Goal: Task Accomplishment & Management: Use online tool/utility

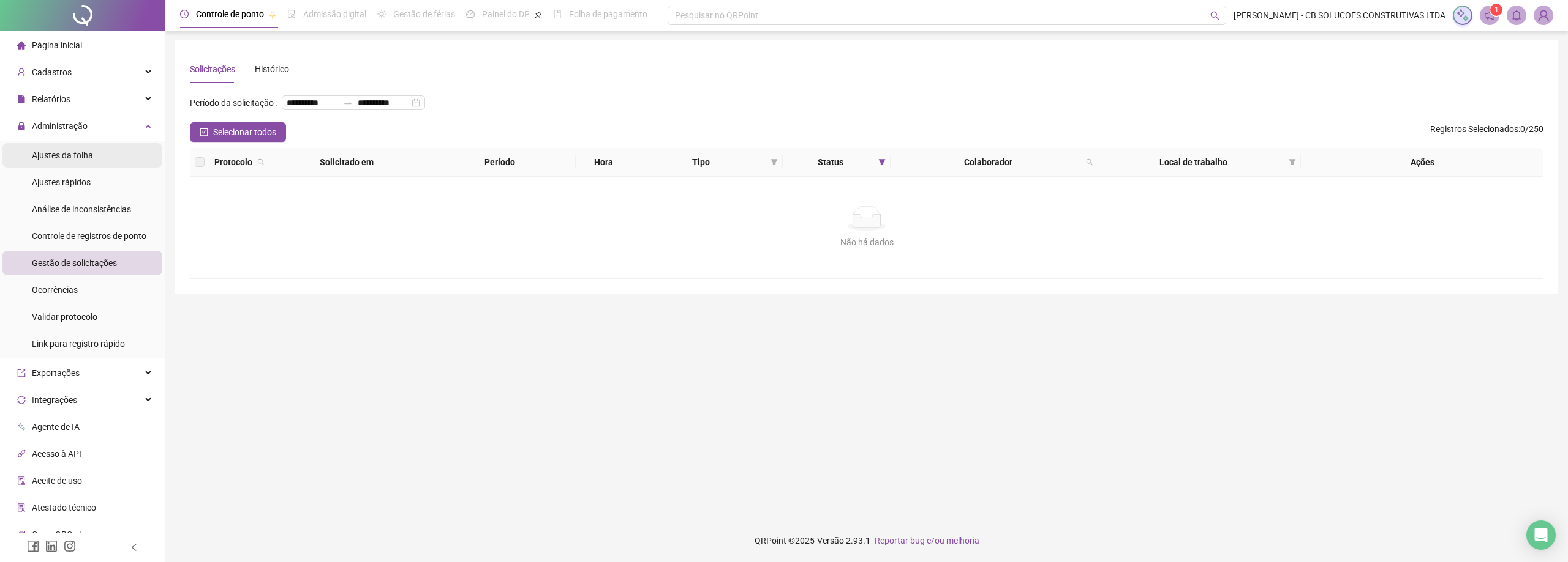
click at [73, 152] on span "Ajustes da folha" at bounding box center [63, 155] width 62 height 10
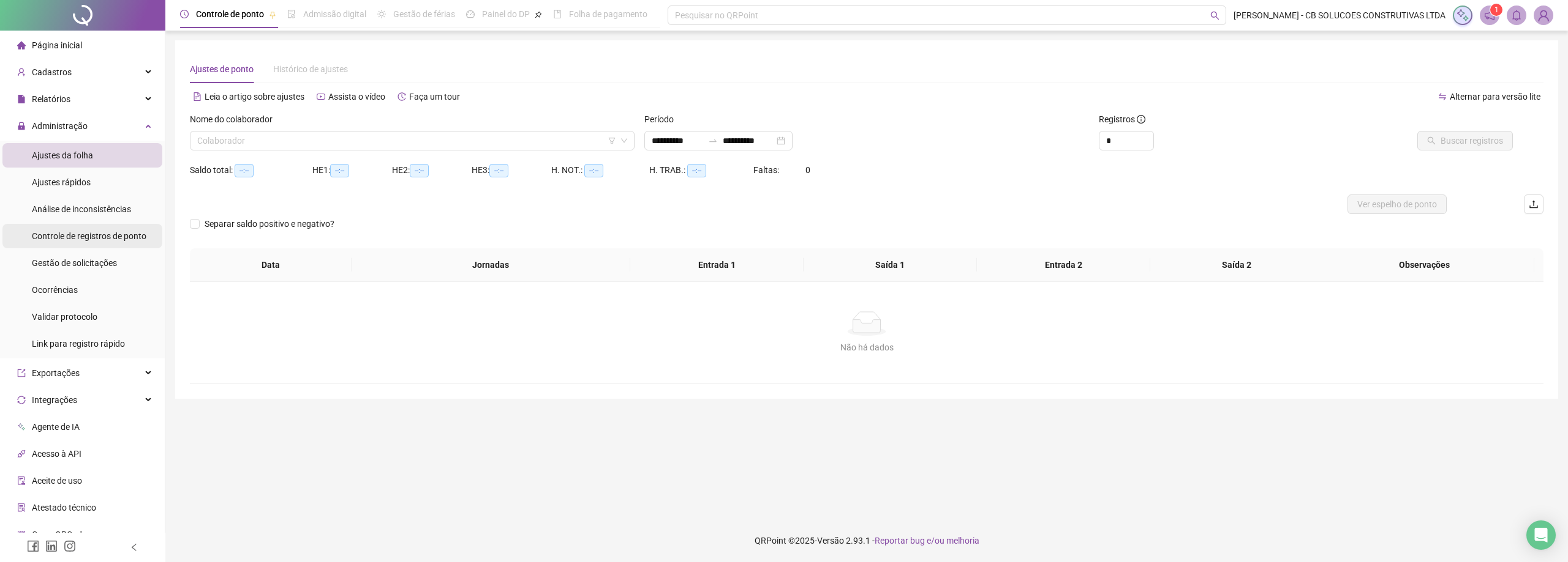
type input "**********"
click at [79, 261] on span "Gestão de solicitações" at bounding box center [74, 263] width 85 height 10
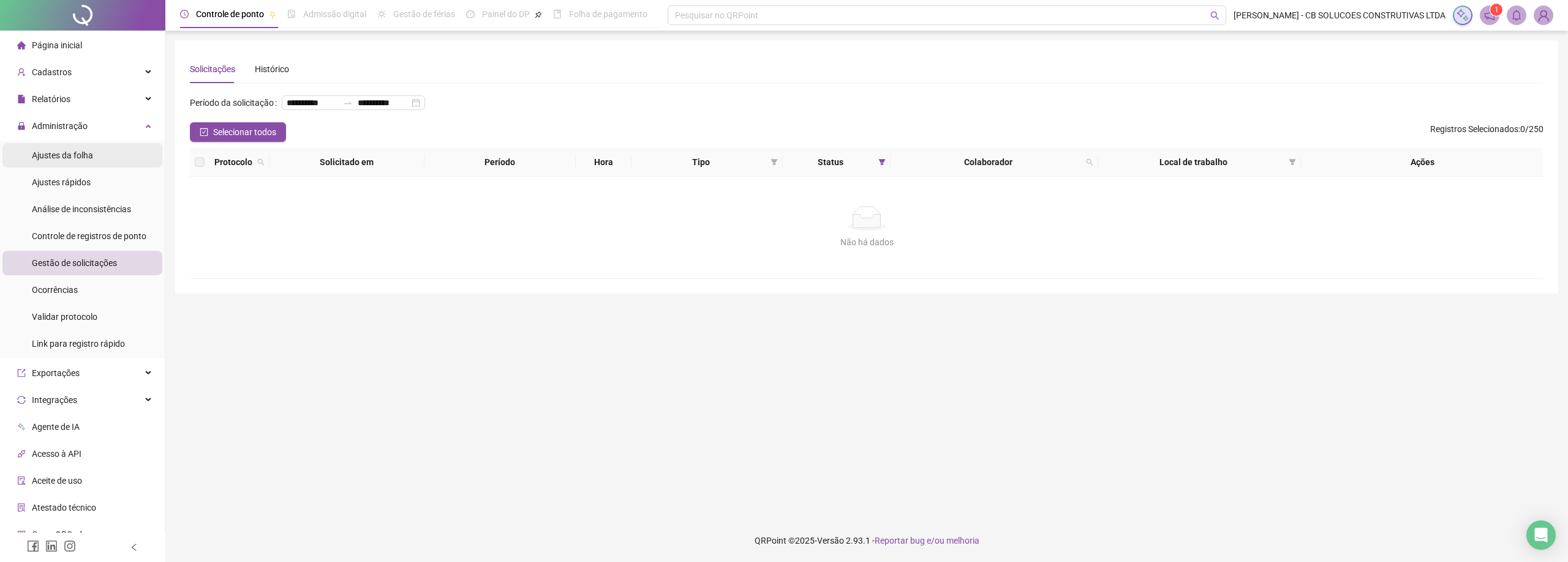
click at [93, 153] on li "Ajustes da folha" at bounding box center [83, 155] width 160 height 24
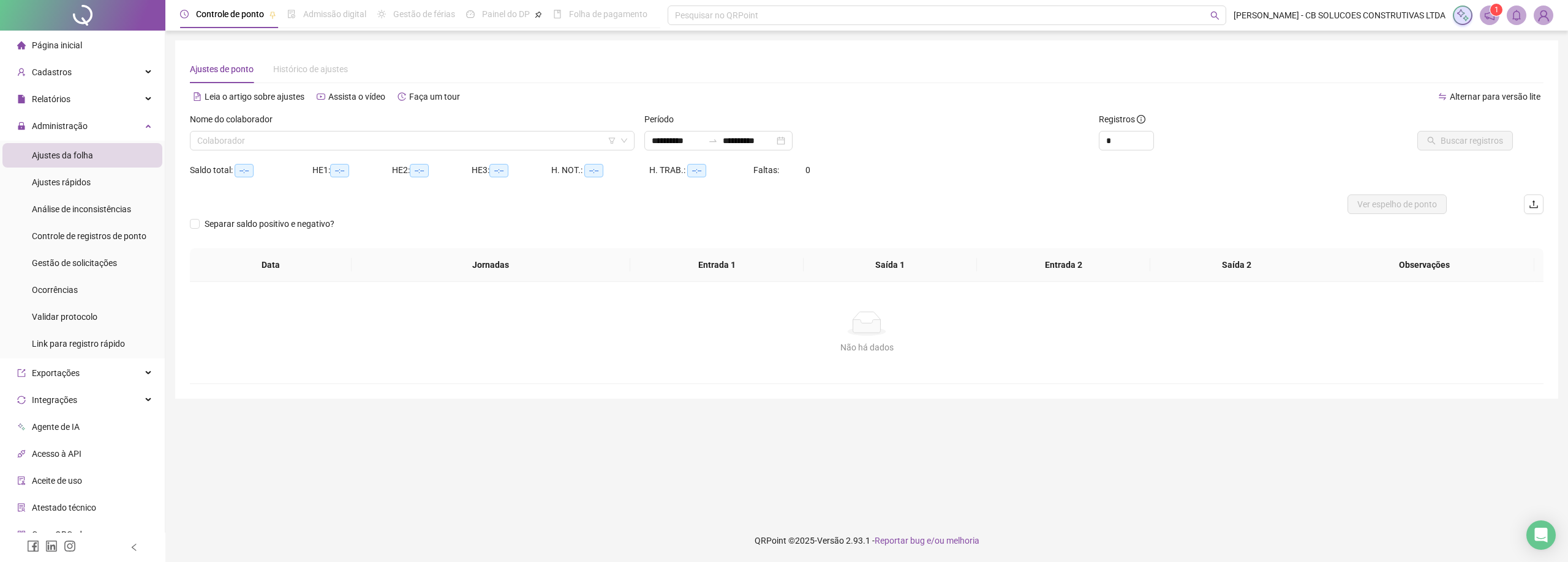
type input "**********"
click at [418, 147] on input "search" at bounding box center [406, 140] width 419 height 18
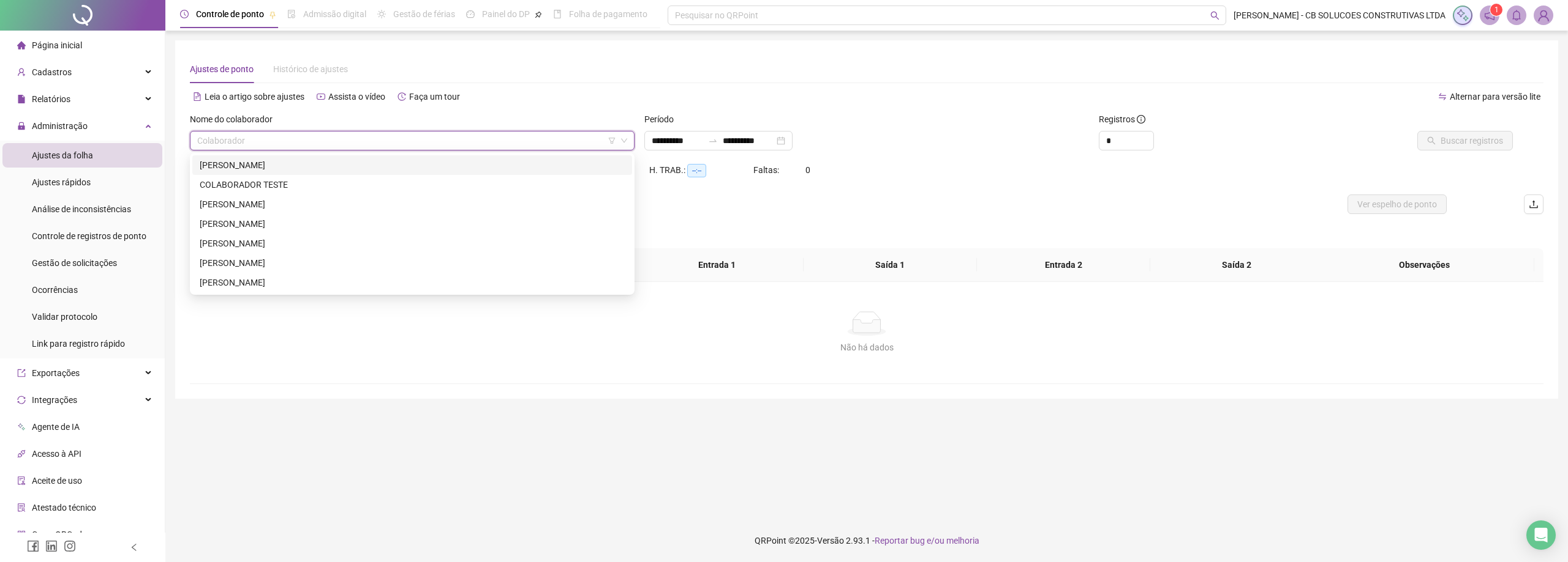
click at [254, 170] on div "[PERSON_NAME]" at bounding box center [411, 166] width 425 height 13
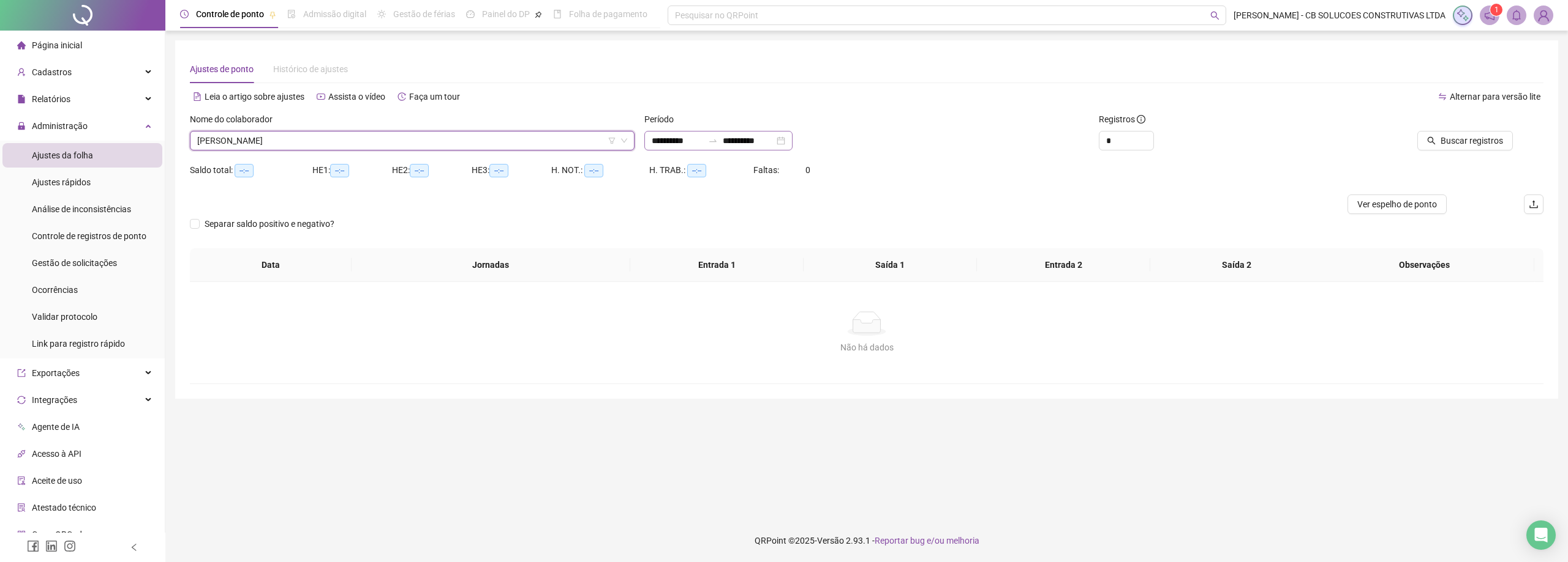
click at [790, 148] on div "**********" at bounding box center [719, 140] width 148 height 19
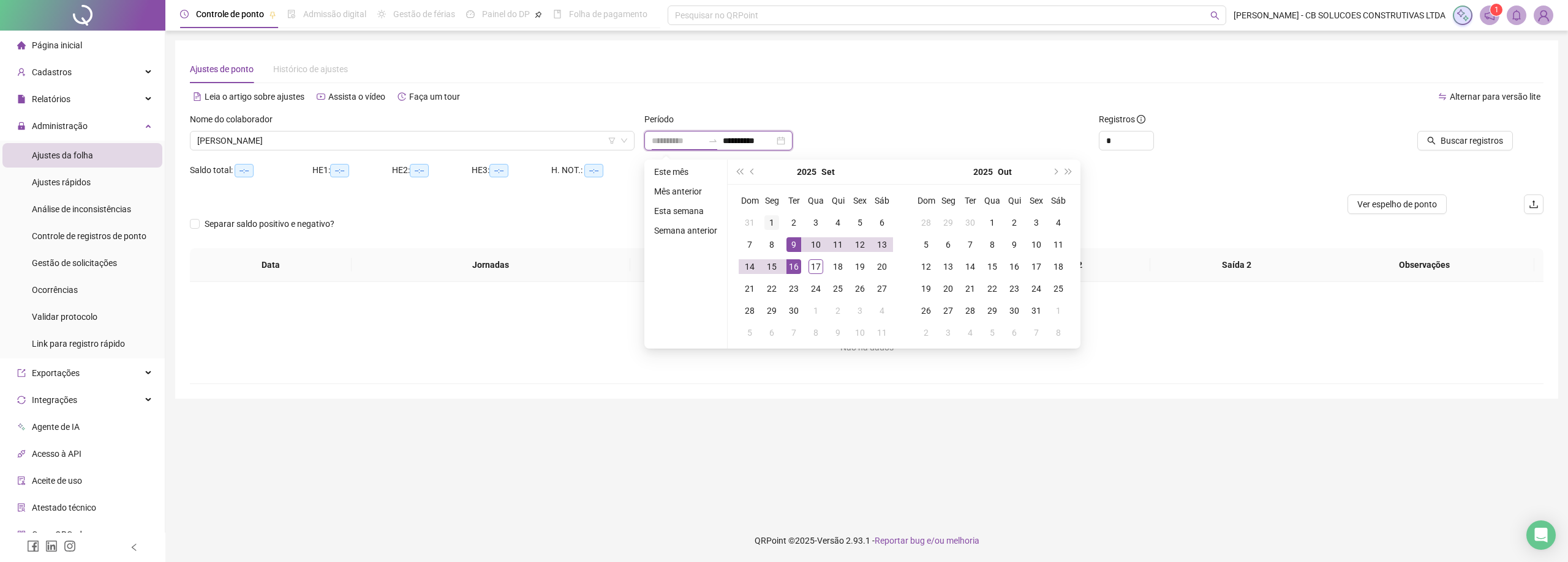
type input "**********"
click at [774, 217] on div "1" at bounding box center [771, 222] width 14 height 14
type input "**********"
click at [816, 262] on div "17" at bounding box center [815, 267] width 14 height 14
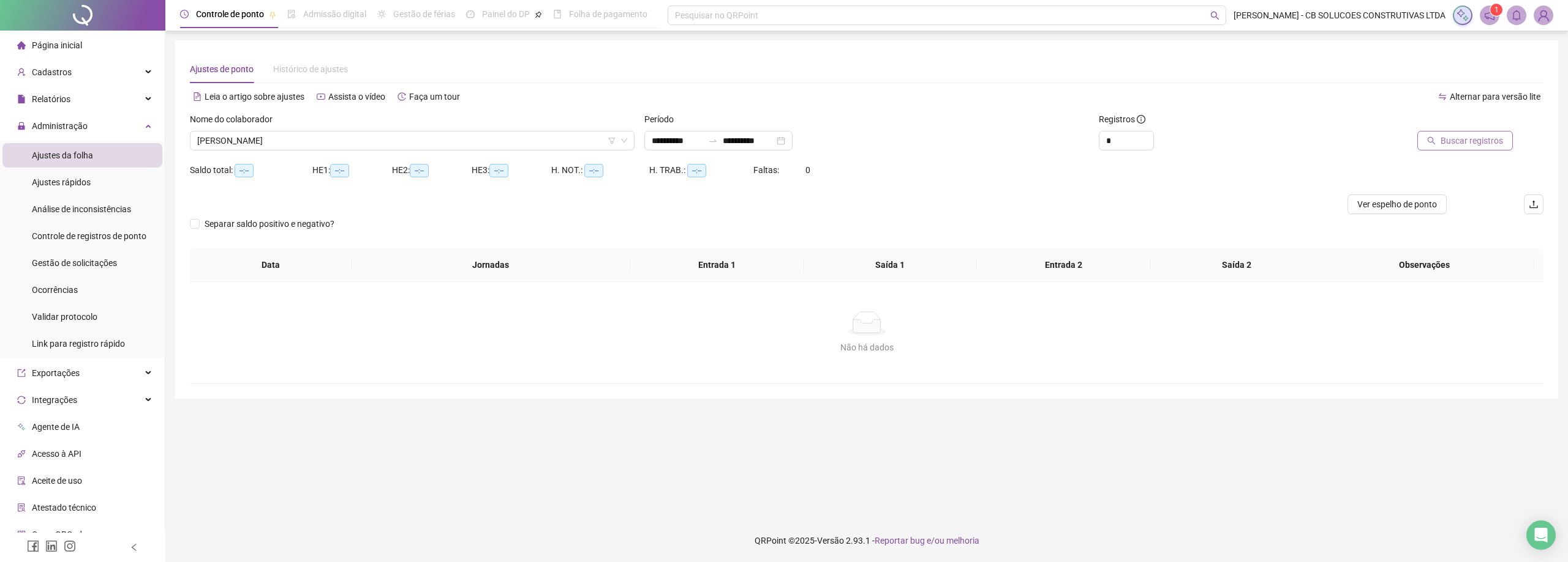
click at [1459, 140] on span "Buscar registros" at bounding box center [1472, 140] width 63 height 13
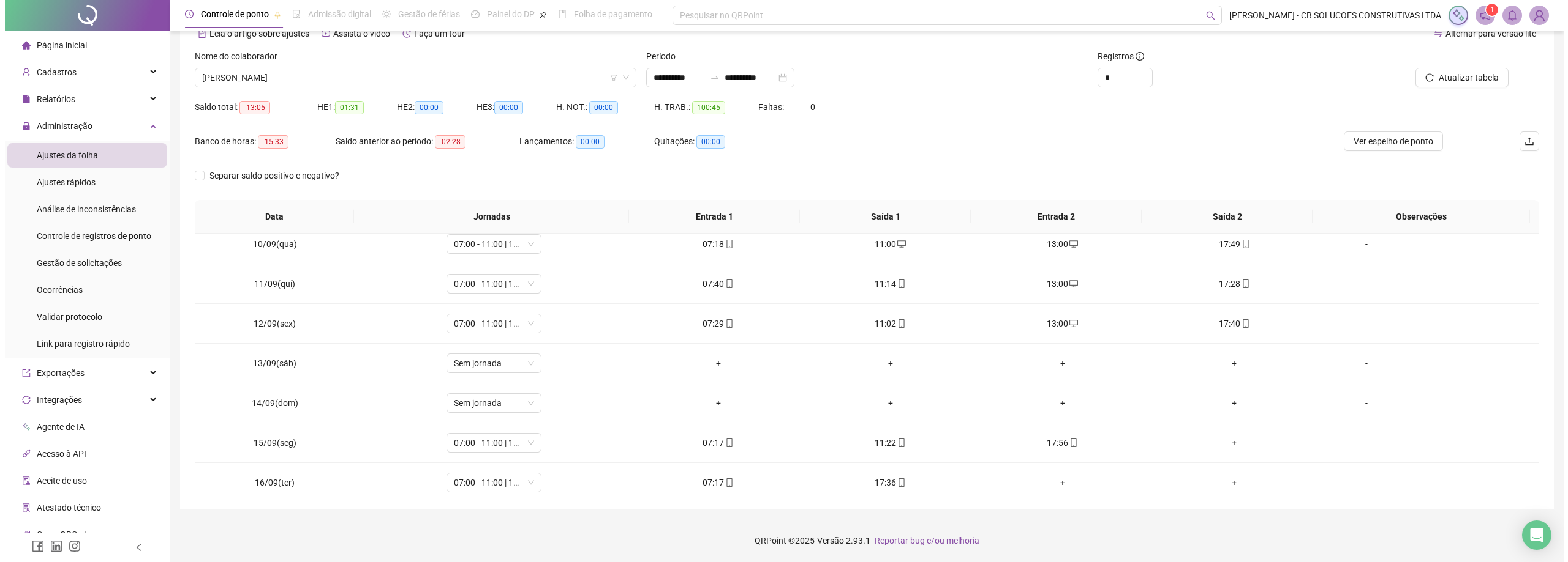
scroll to position [415, 0]
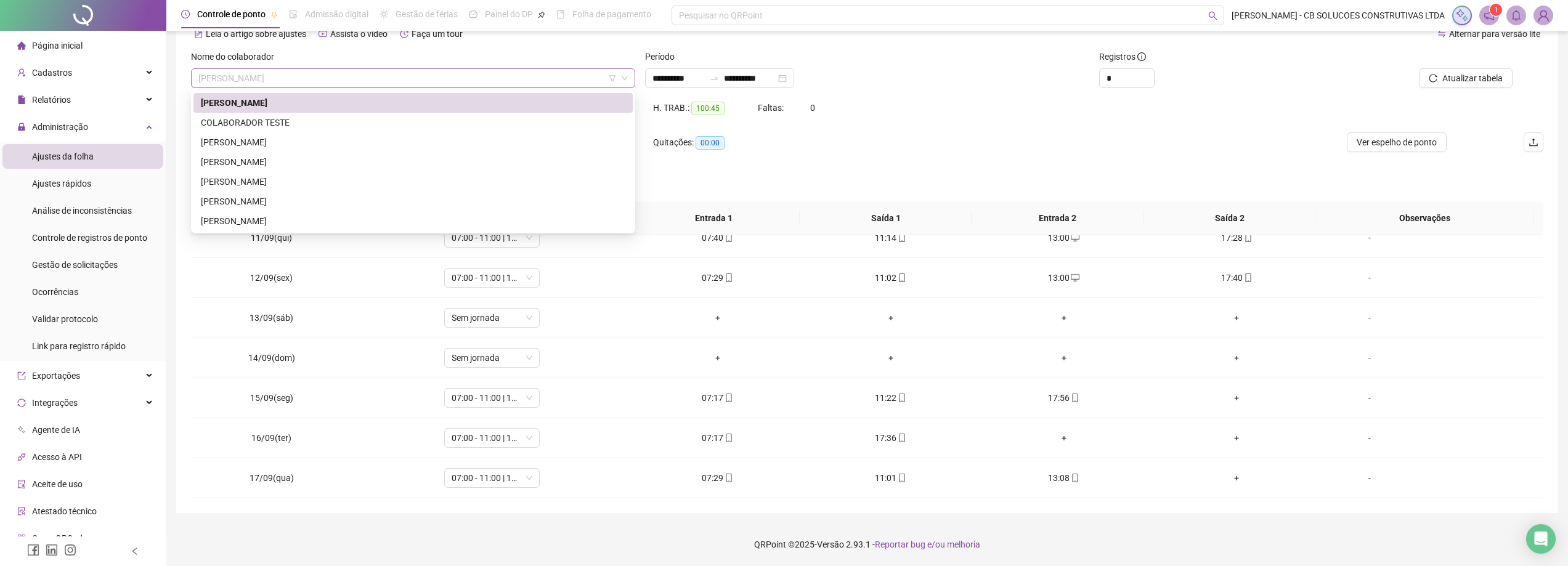
click at [400, 79] on span "[PERSON_NAME]" at bounding box center [413, 78] width 429 height 18
click at [337, 140] on div "[PERSON_NAME]" at bounding box center [413, 142] width 424 height 14
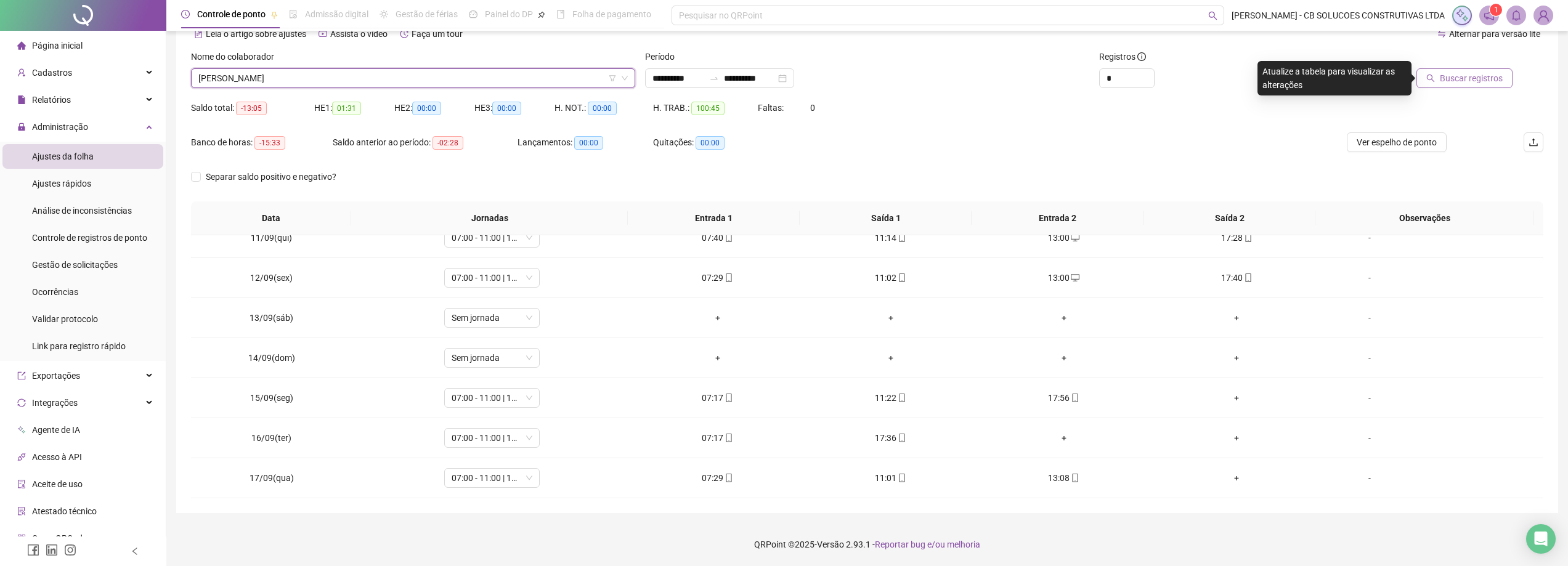
click at [1447, 79] on span "Buscar registros" at bounding box center [1471, 79] width 63 height 14
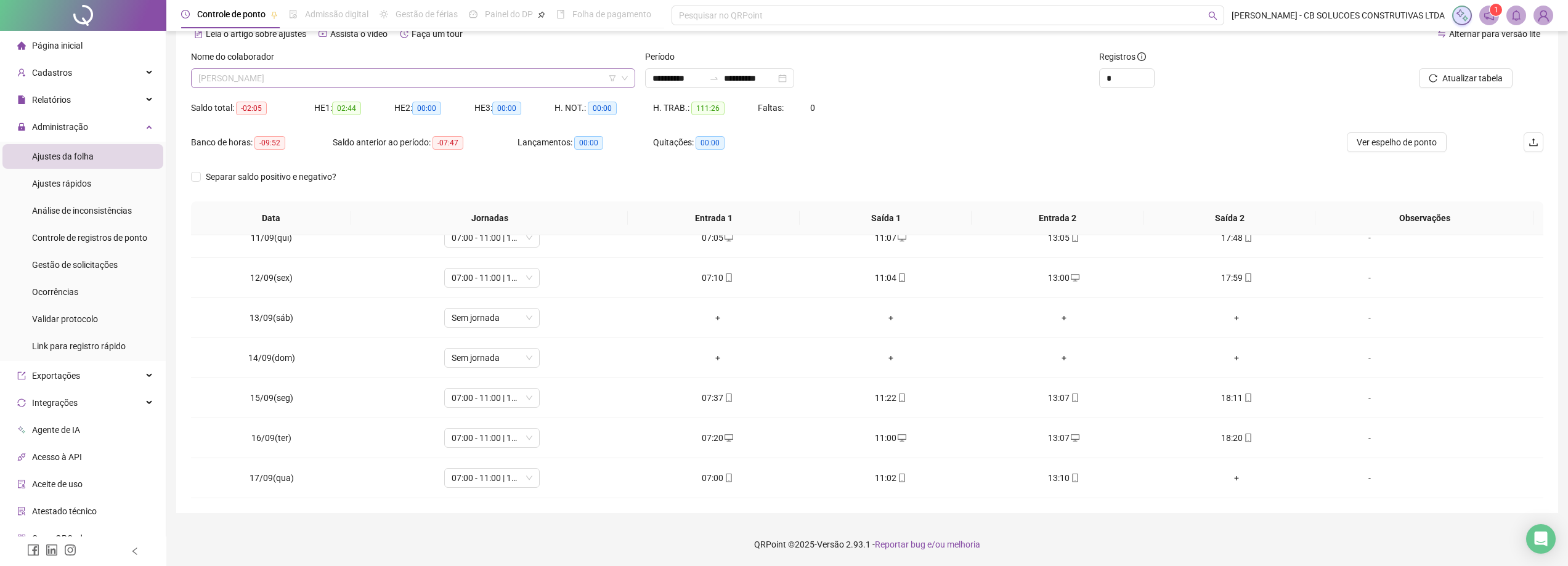
click at [296, 76] on span "[PERSON_NAME]" at bounding box center [413, 78] width 429 height 18
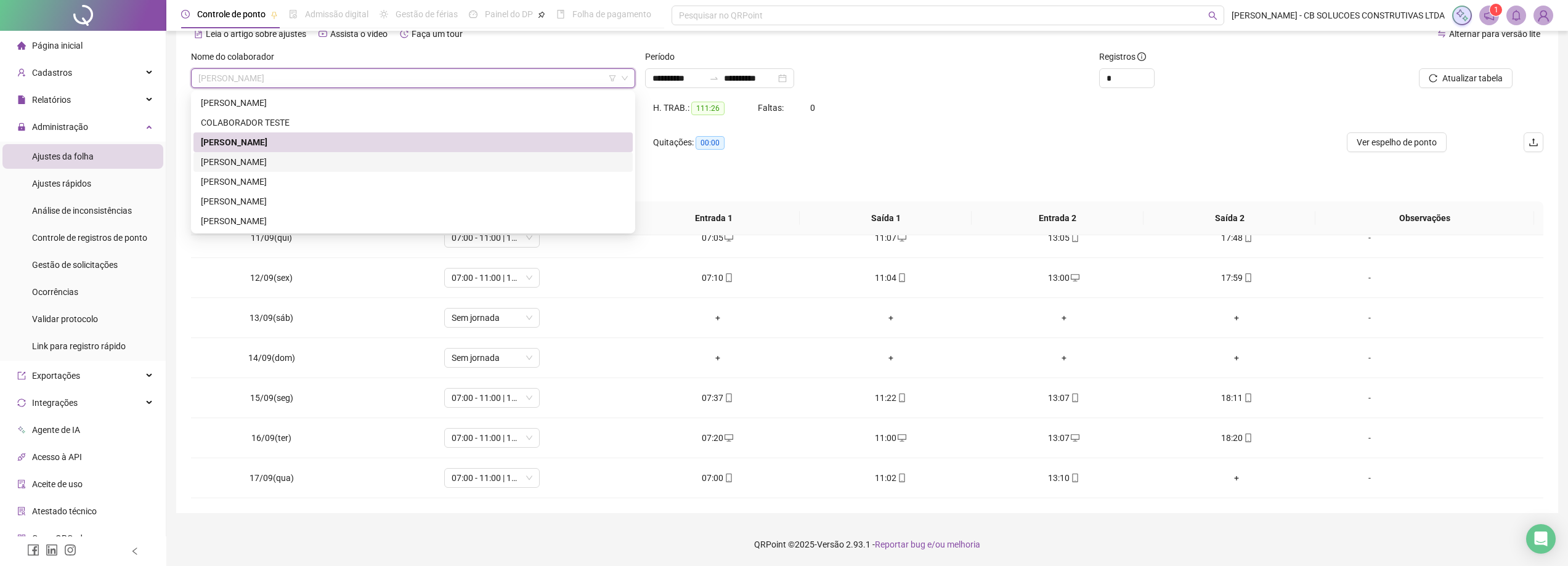
click at [287, 165] on div "[PERSON_NAME]" at bounding box center [413, 162] width 424 height 14
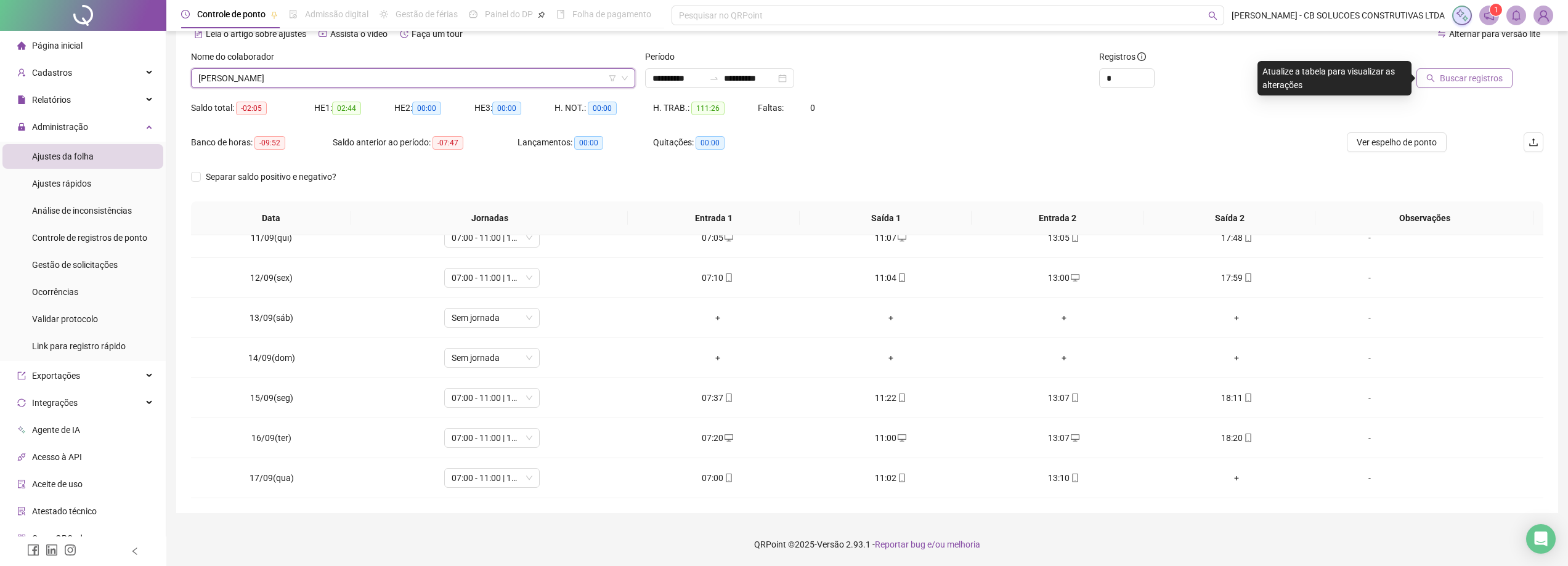
click at [1486, 74] on span "Buscar registros" at bounding box center [1471, 79] width 63 height 14
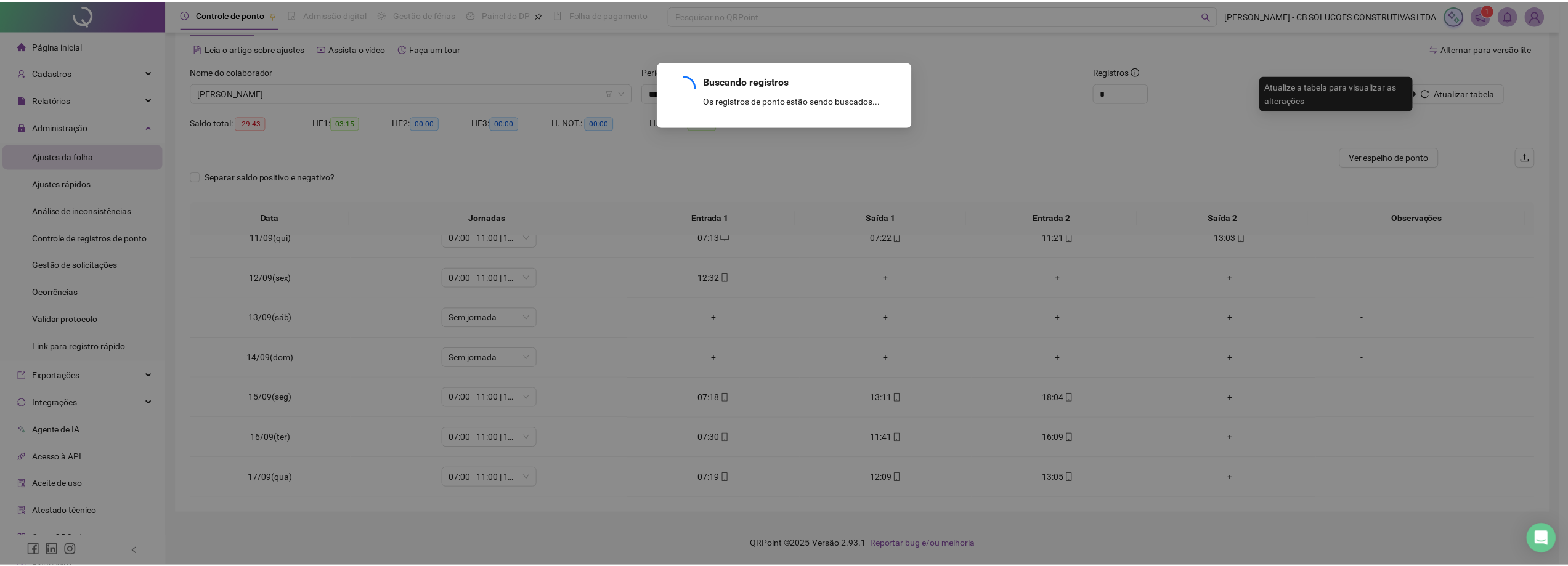
scroll to position [48, 0]
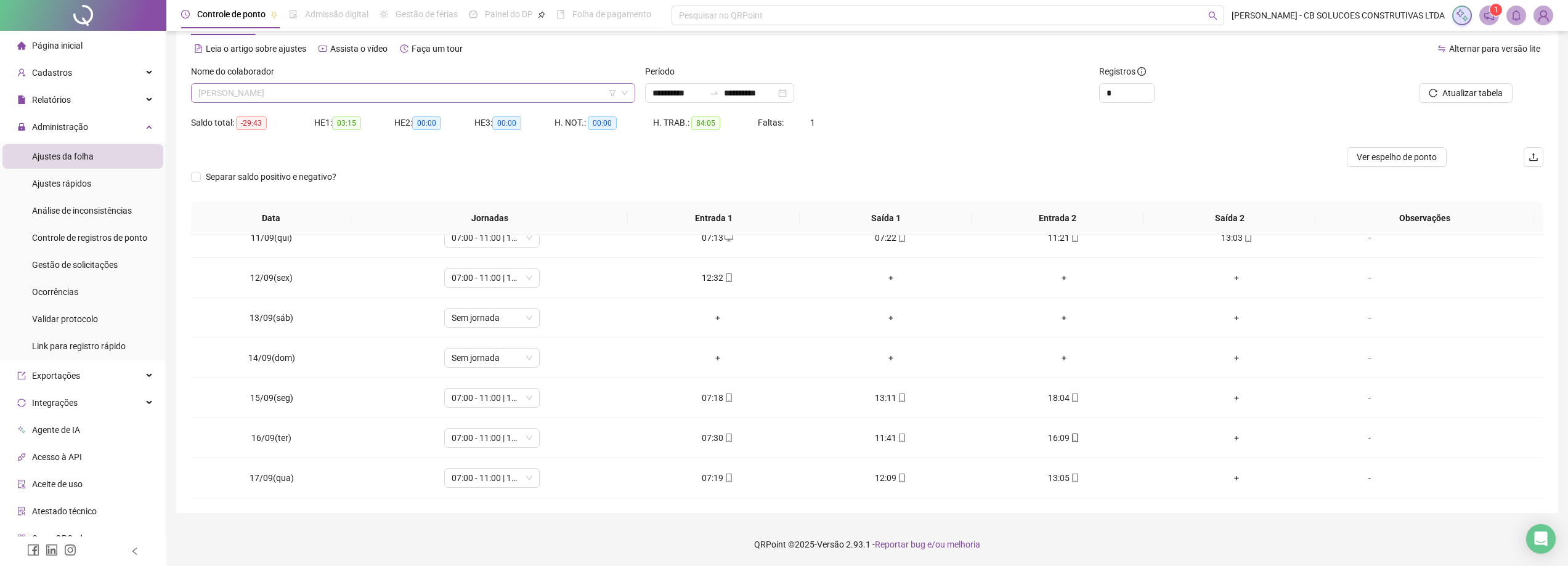
click at [271, 86] on span "[PERSON_NAME]" at bounding box center [413, 92] width 429 height 18
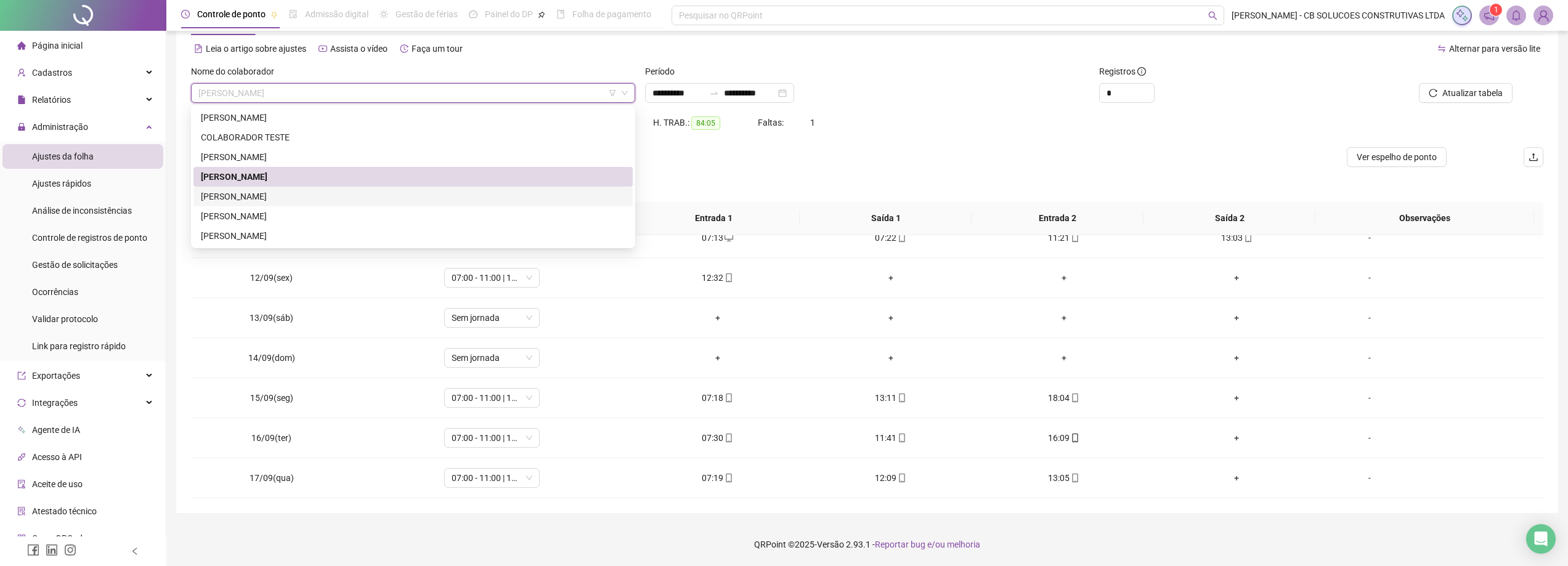
click at [265, 195] on div "[PERSON_NAME]" at bounding box center [413, 197] width 424 height 14
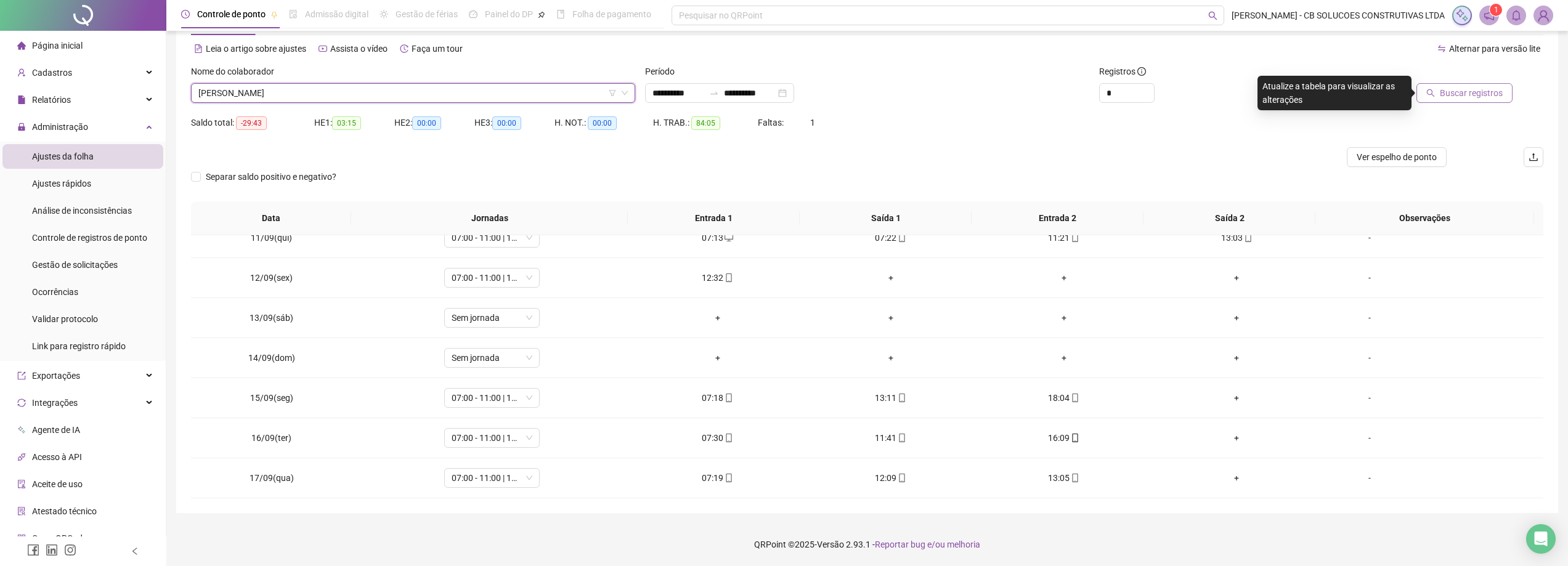
click at [1464, 94] on span "Buscar registros" at bounding box center [1471, 93] width 63 height 14
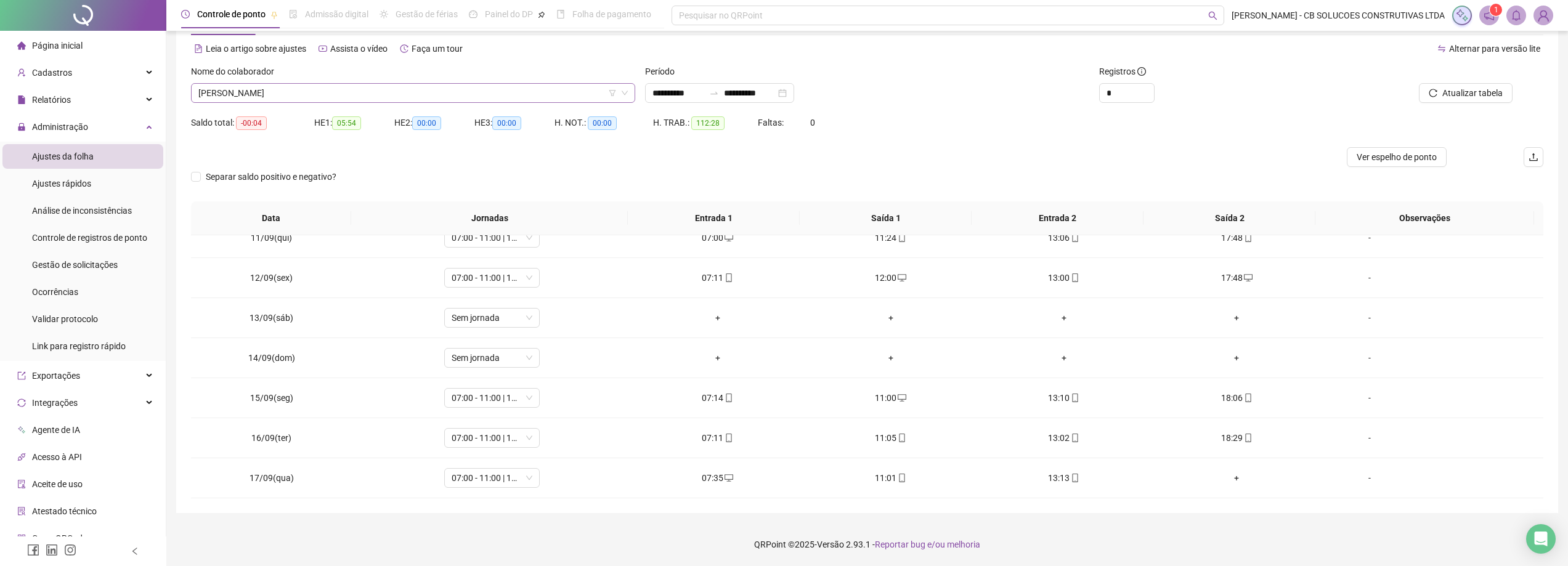
click at [225, 96] on span "[PERSON_NAME]" at bounding box center [413, 92] width 429 height 18
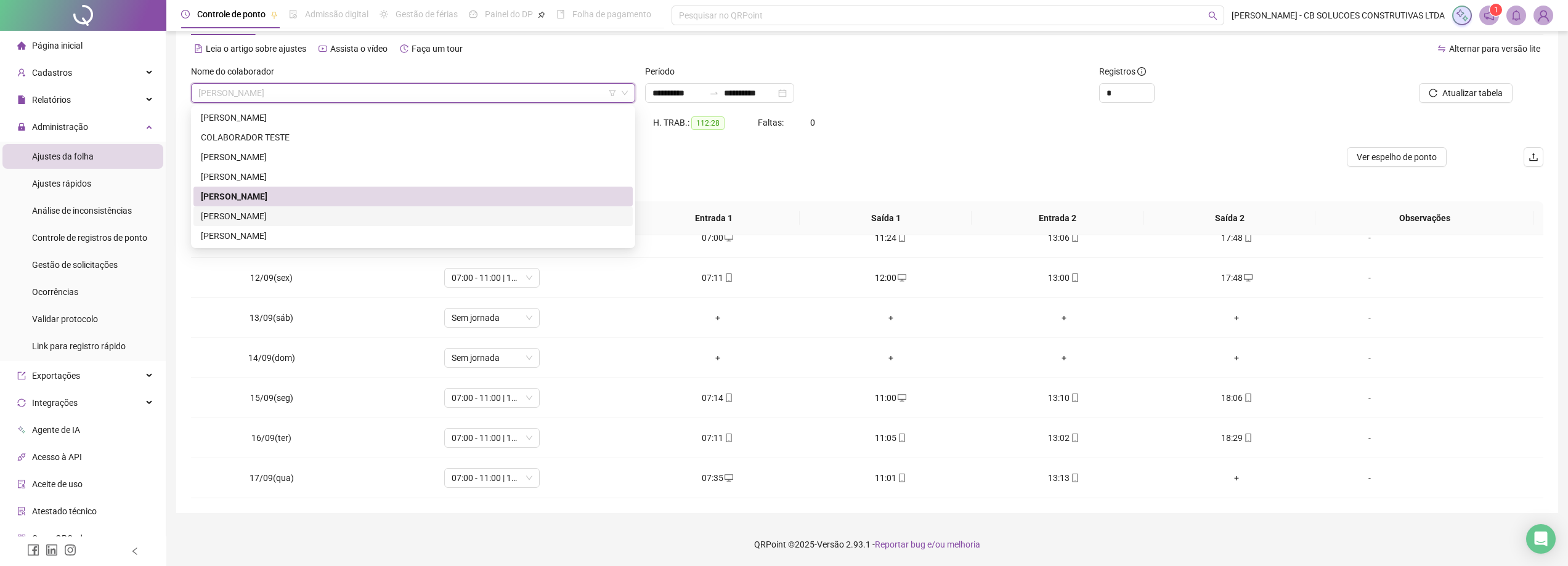
click at [248, 212] on div "[PERSON_NAME]" at bounding box center [413, 216] width 424 height 14
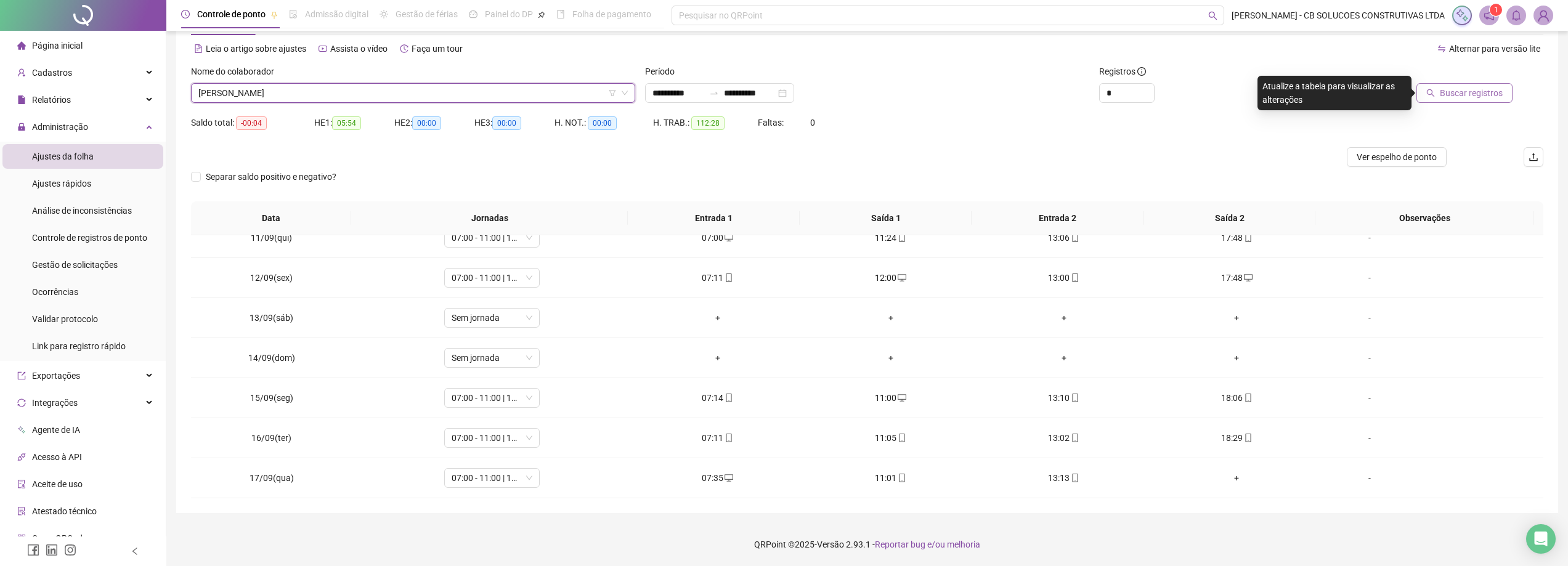
click at [1450, 94] on span "Buscar registros" at bounding box center [1471, 93] width 63 height 14
